Goal: Task Accomplishment & Management: Manage account settings

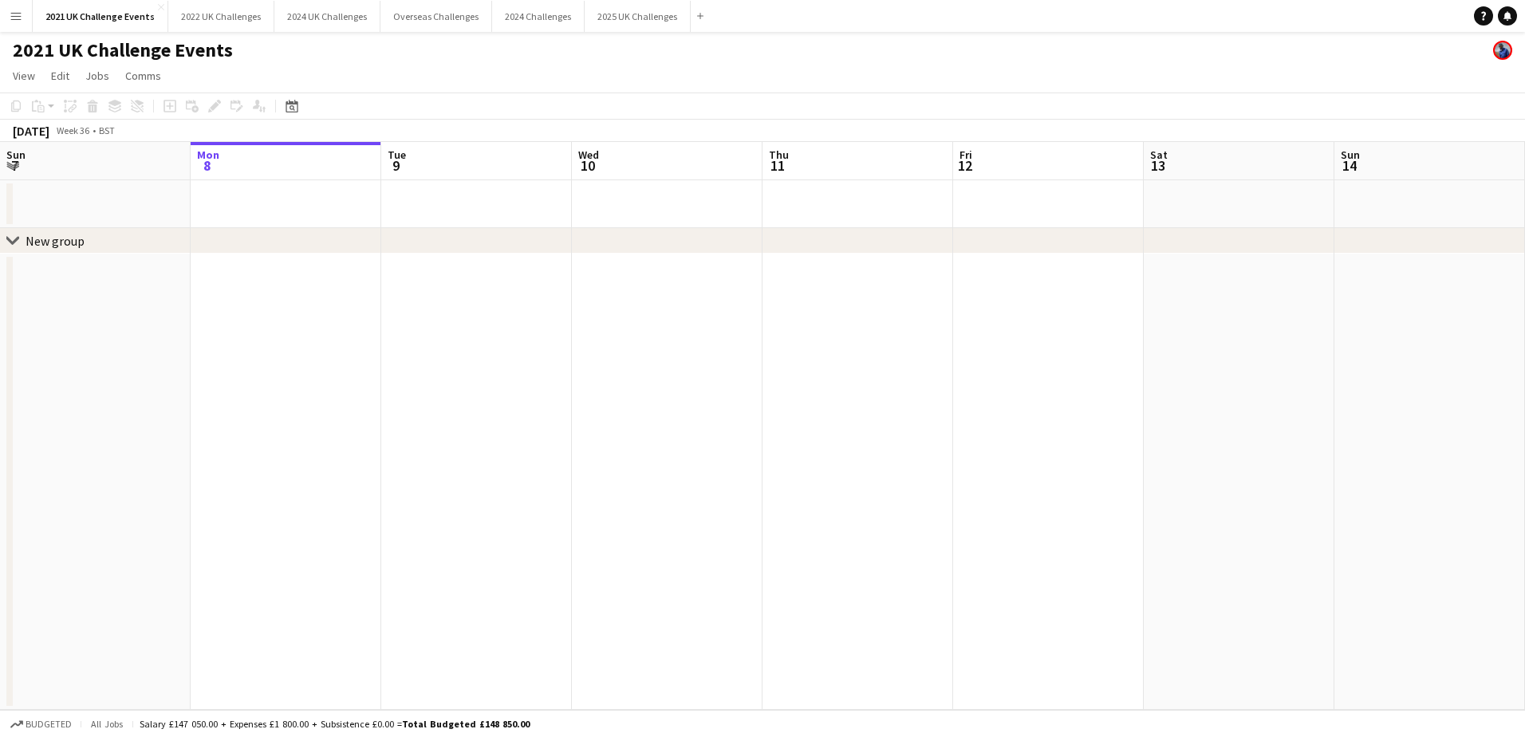
click at [7, 12] on button "Menu" at bounding box center [16, 16] width 32 height 32
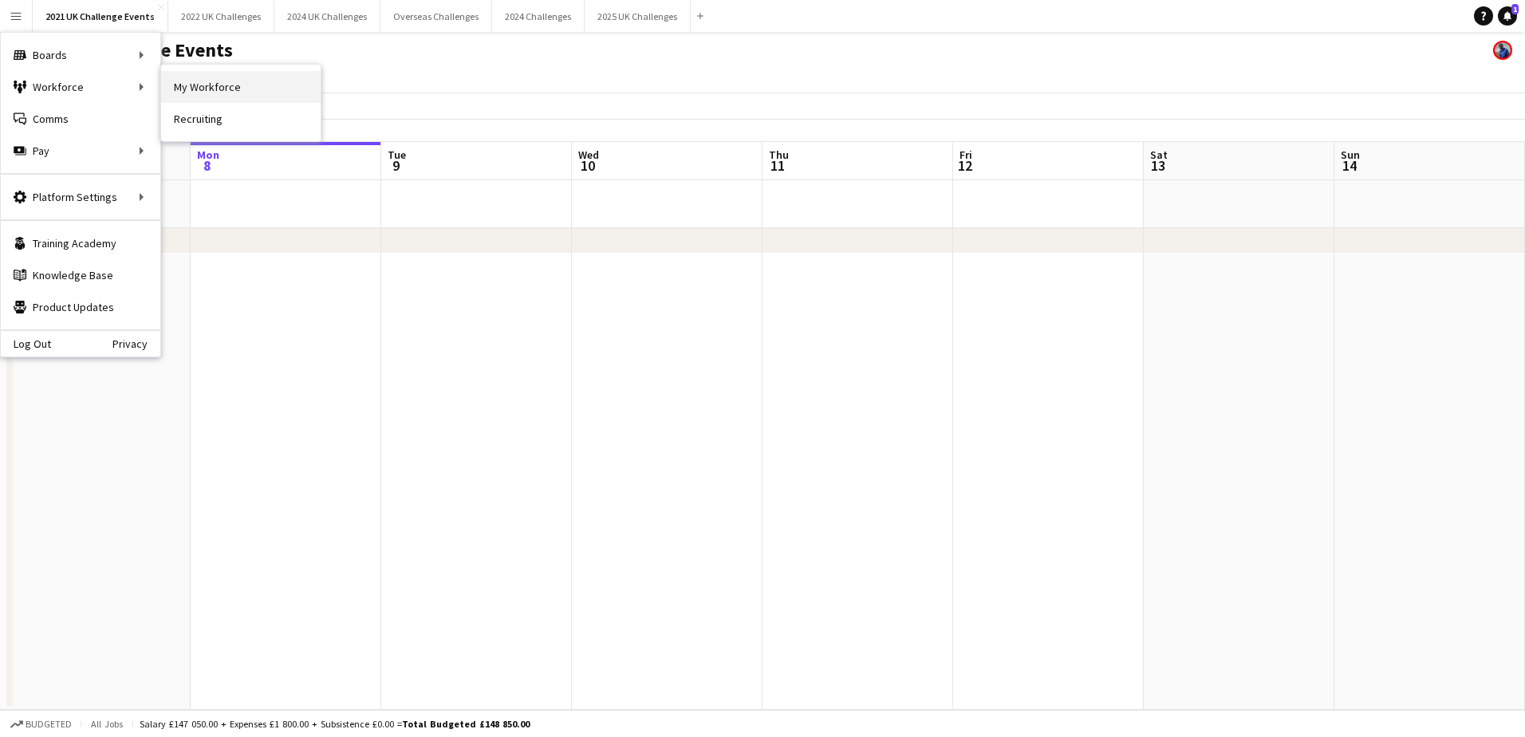
click at [199, 89] on link "My Workforce" at bounding box center [241, 87] width 160 height 32
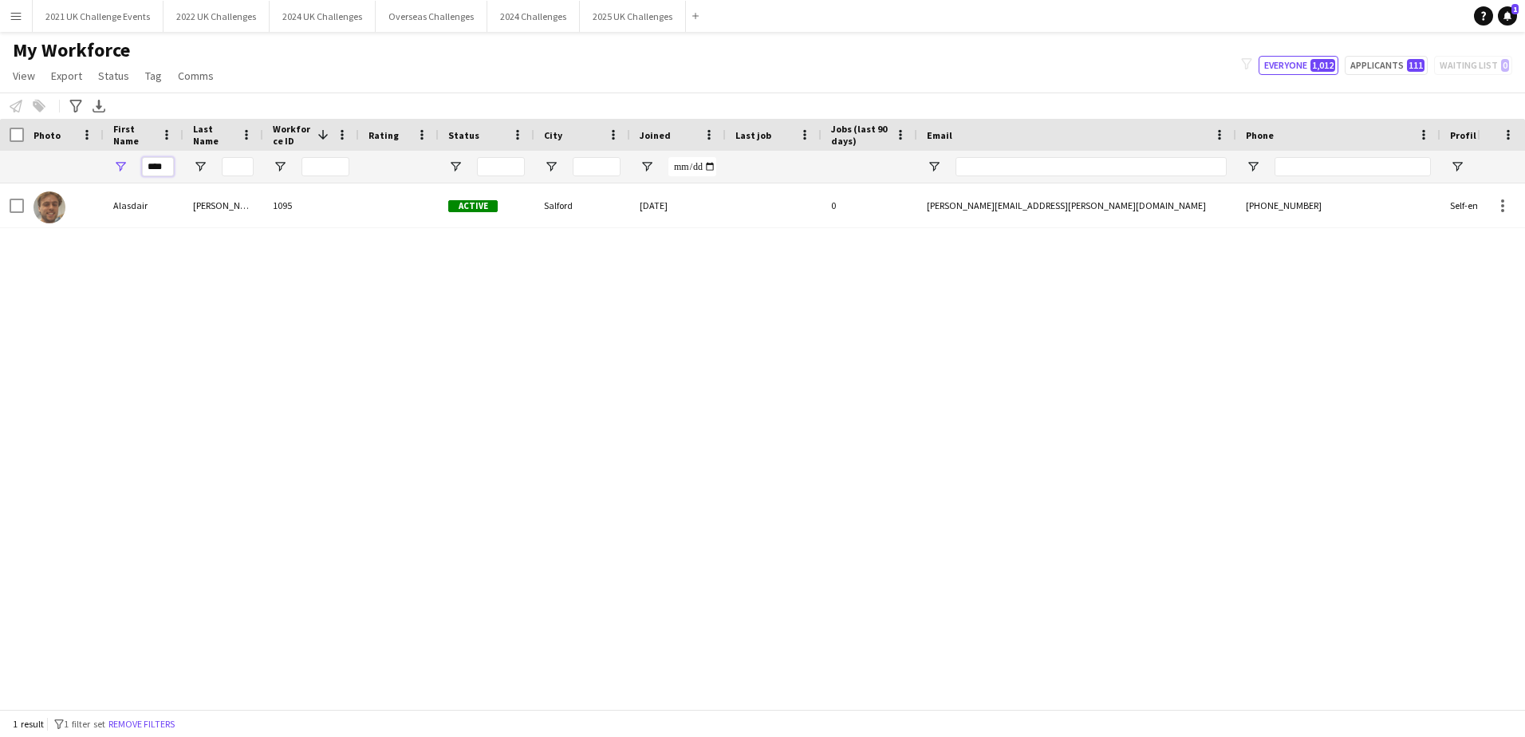
drag, startPoint x: 168, startPoint y: 168, endPoint x: 103, endPoint y: 164, distance: 65.6
click at [105, 164] on div "****" at bounding box center [144, 167] width 80 height 32
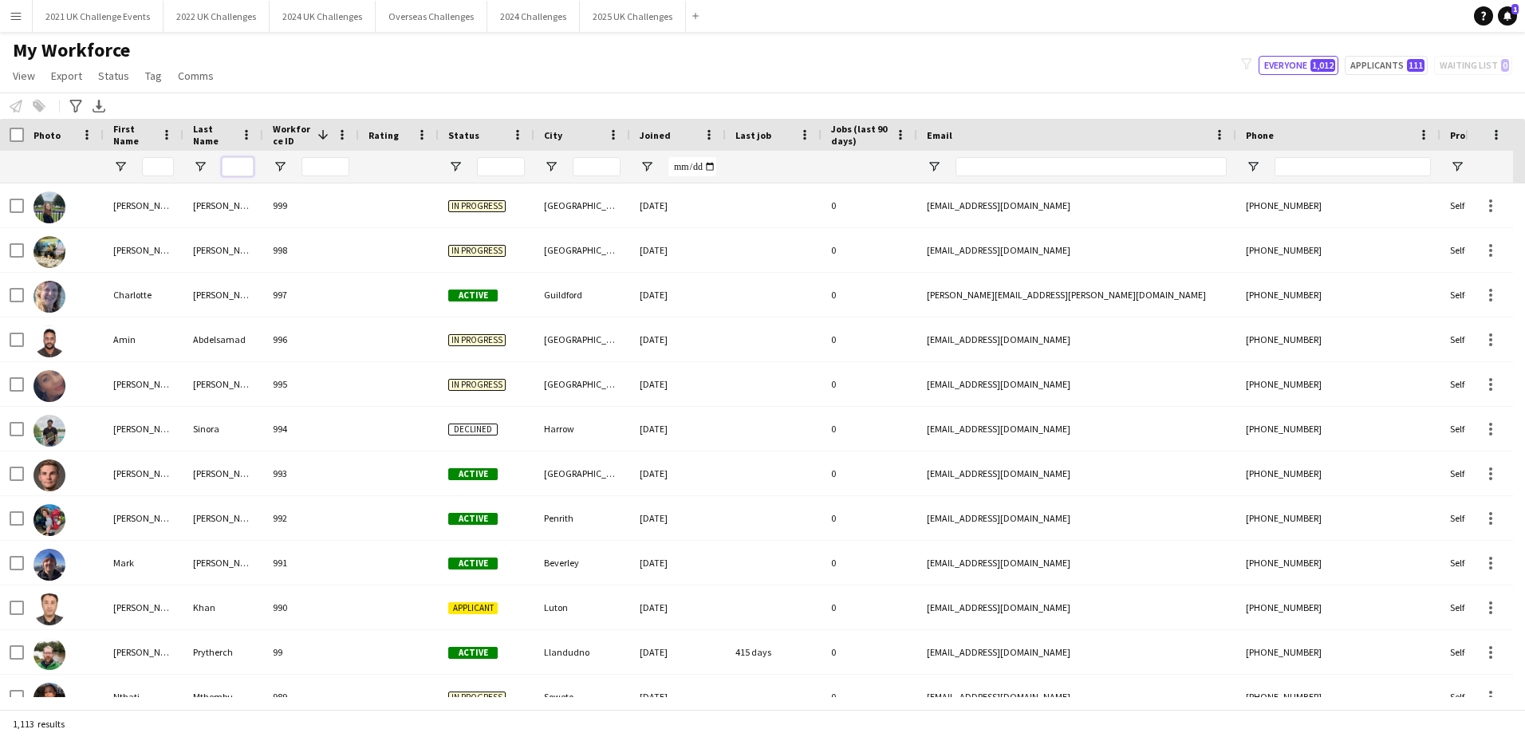
click at [238, 172] on input "Last Name Filter Input" at bounding box center [238, 166] width 32 height 19
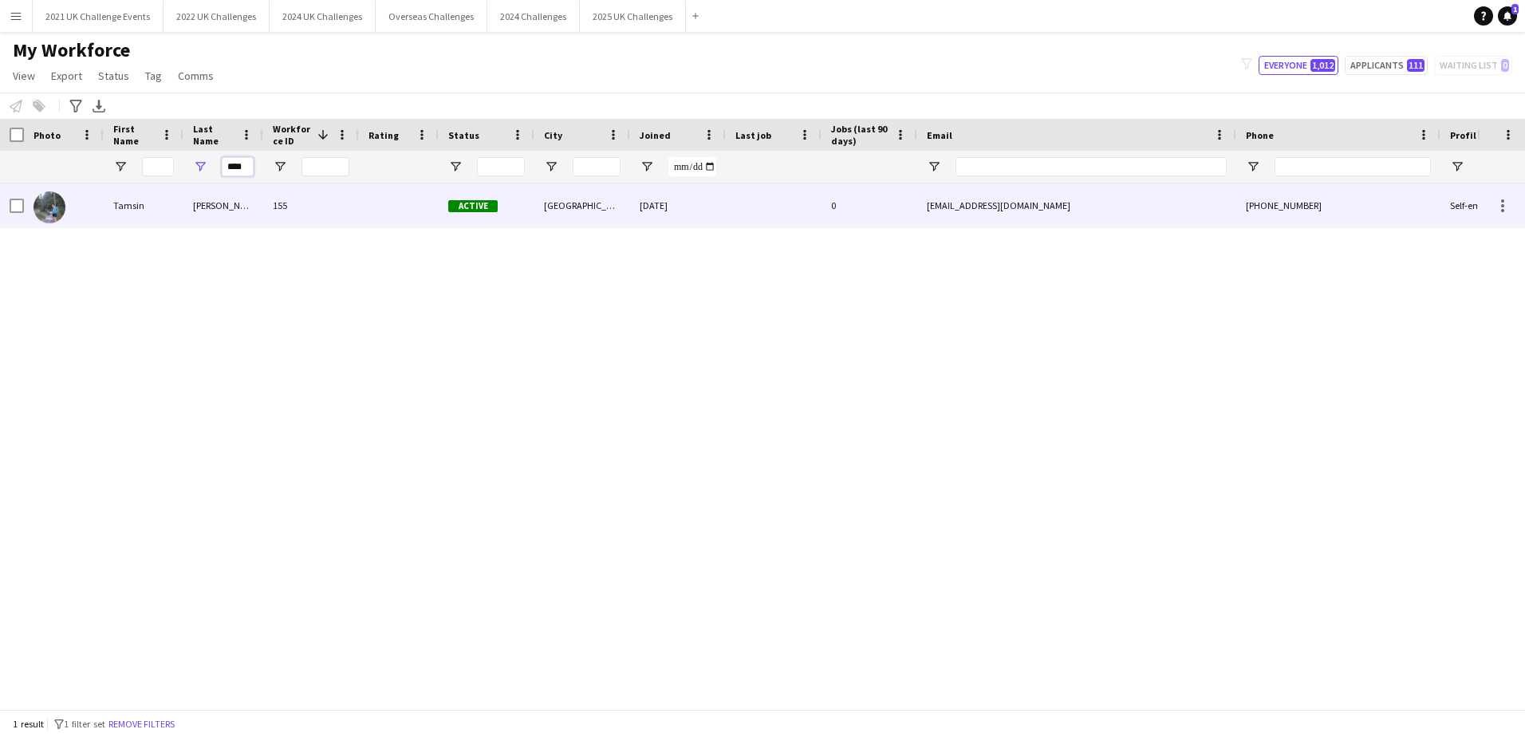
type input "****"
click at [143, 205] on div "Tamsin" at bounding box center [144, 205] width 80 height 44
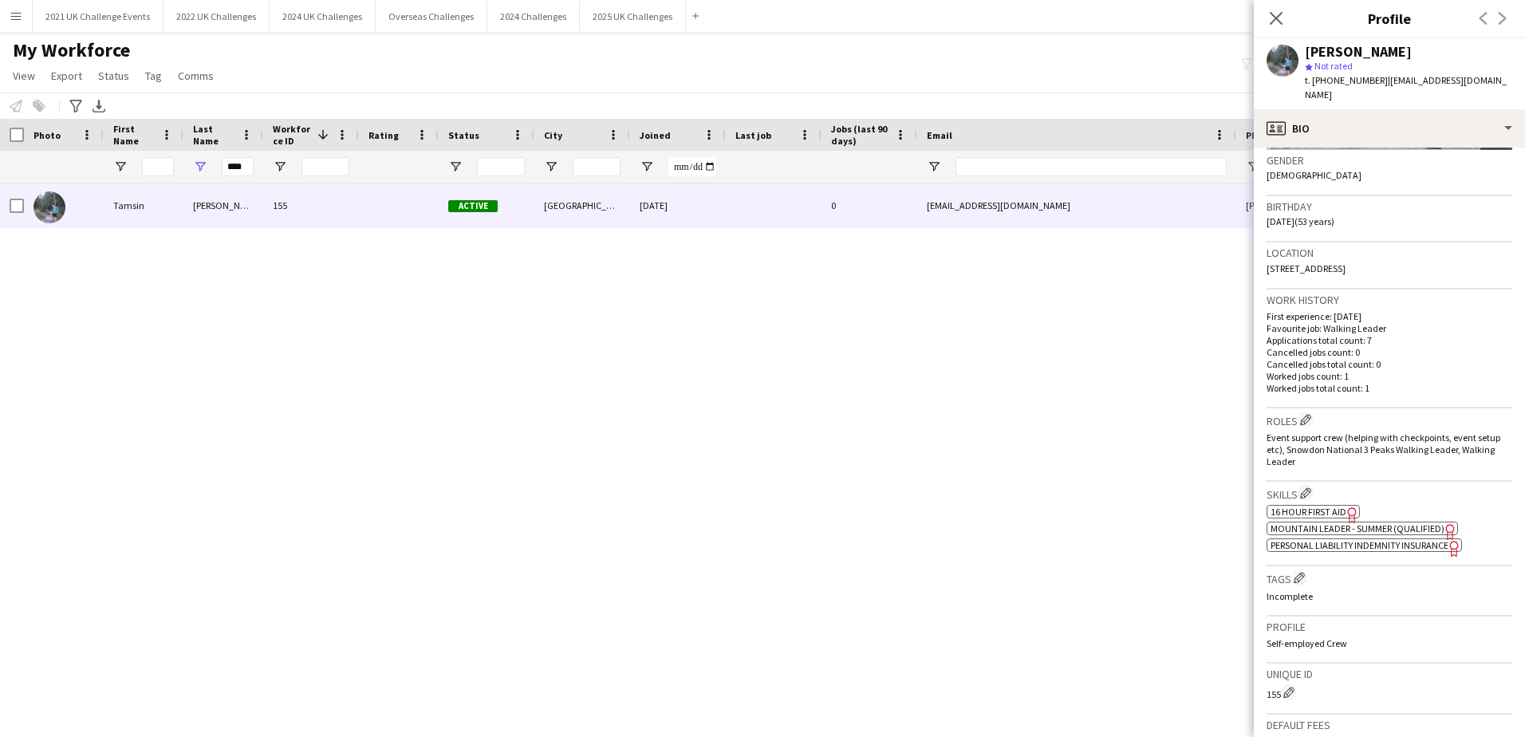
scroll to position [96, 0]
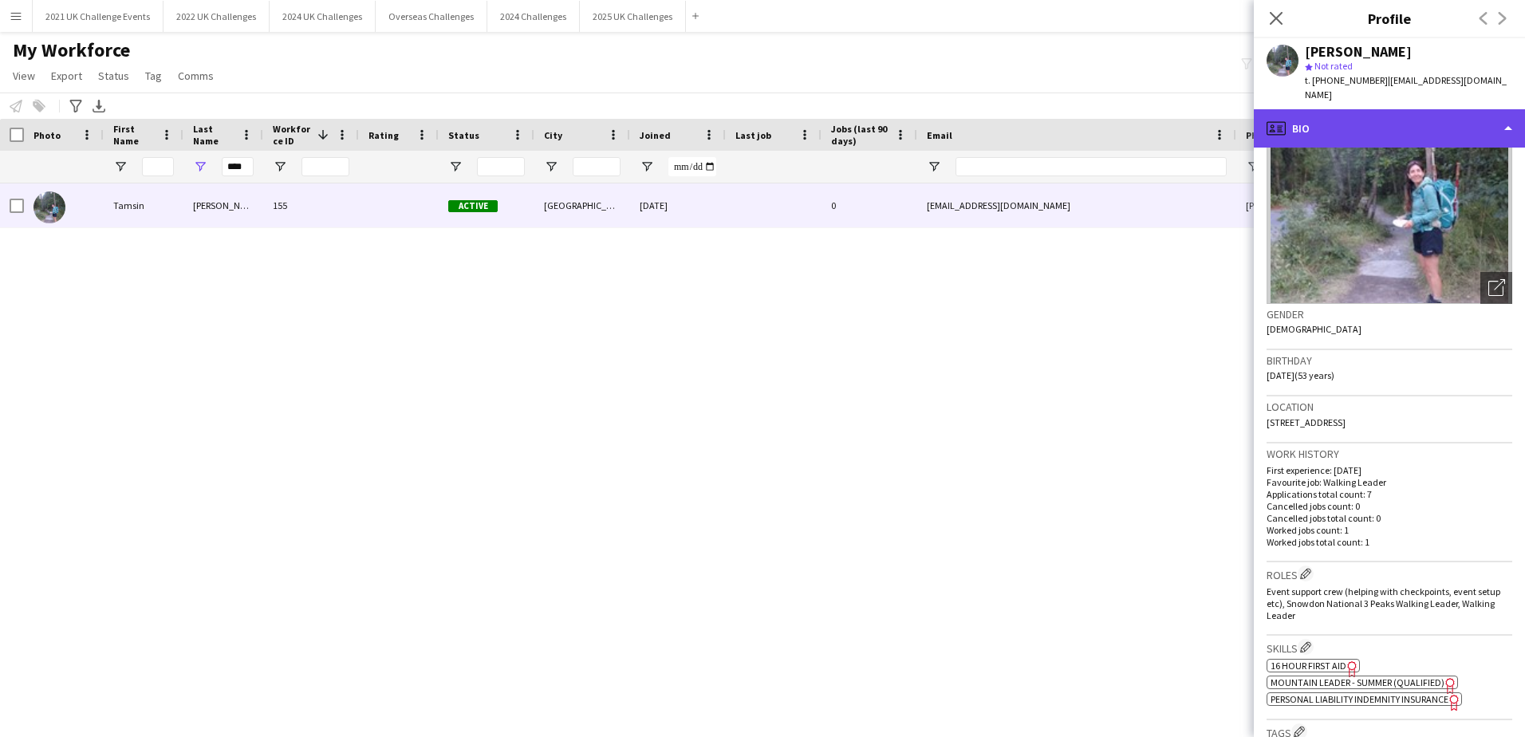
click at [1403, 109] on div "profile Bio" at bounding box center [1389, 128] width 271 height 38
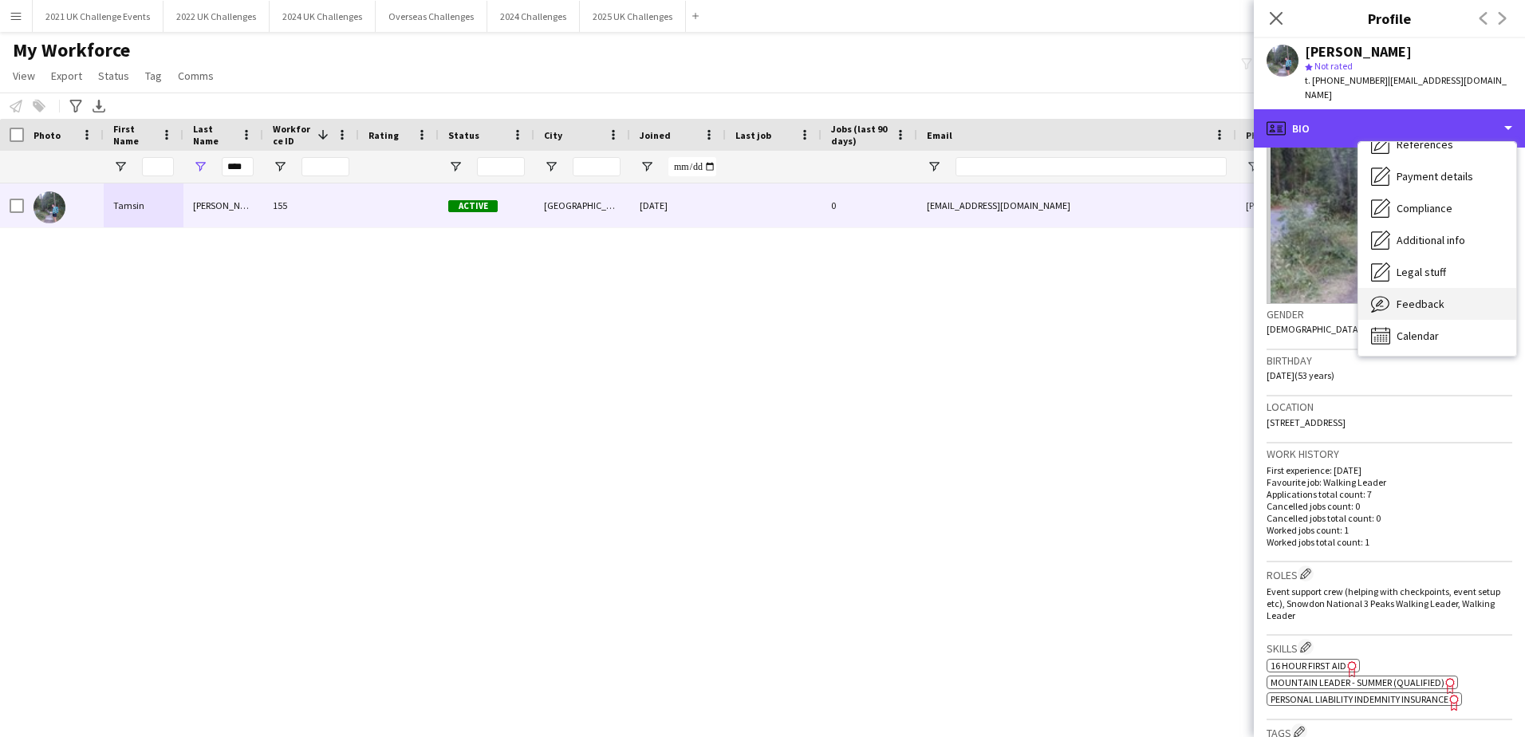
scroll to position [182, 0]
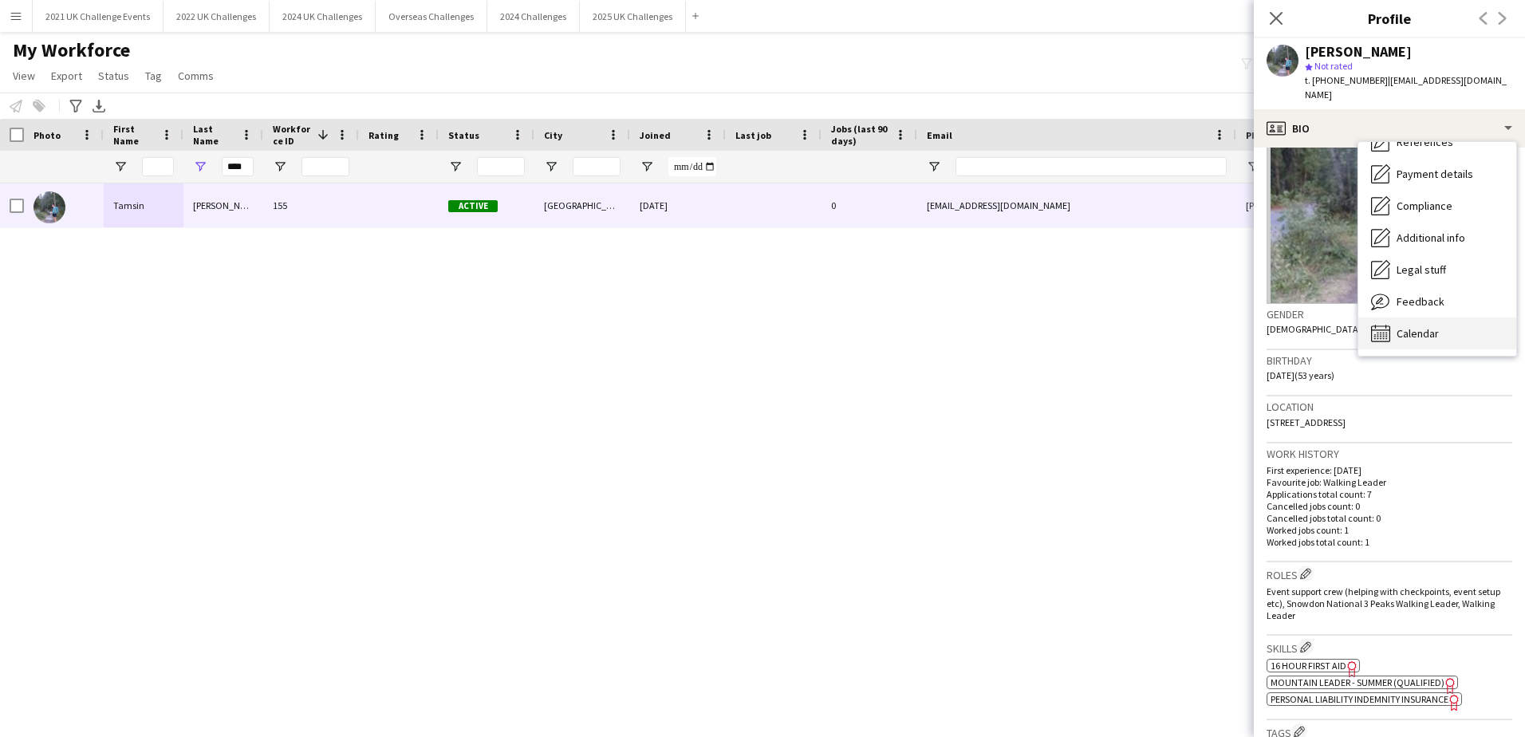
click at [1446, 320] on div "Calendar Calendar" at bounding box center [1438, 334] width 158 height 32
